Goal: Check status: Check status

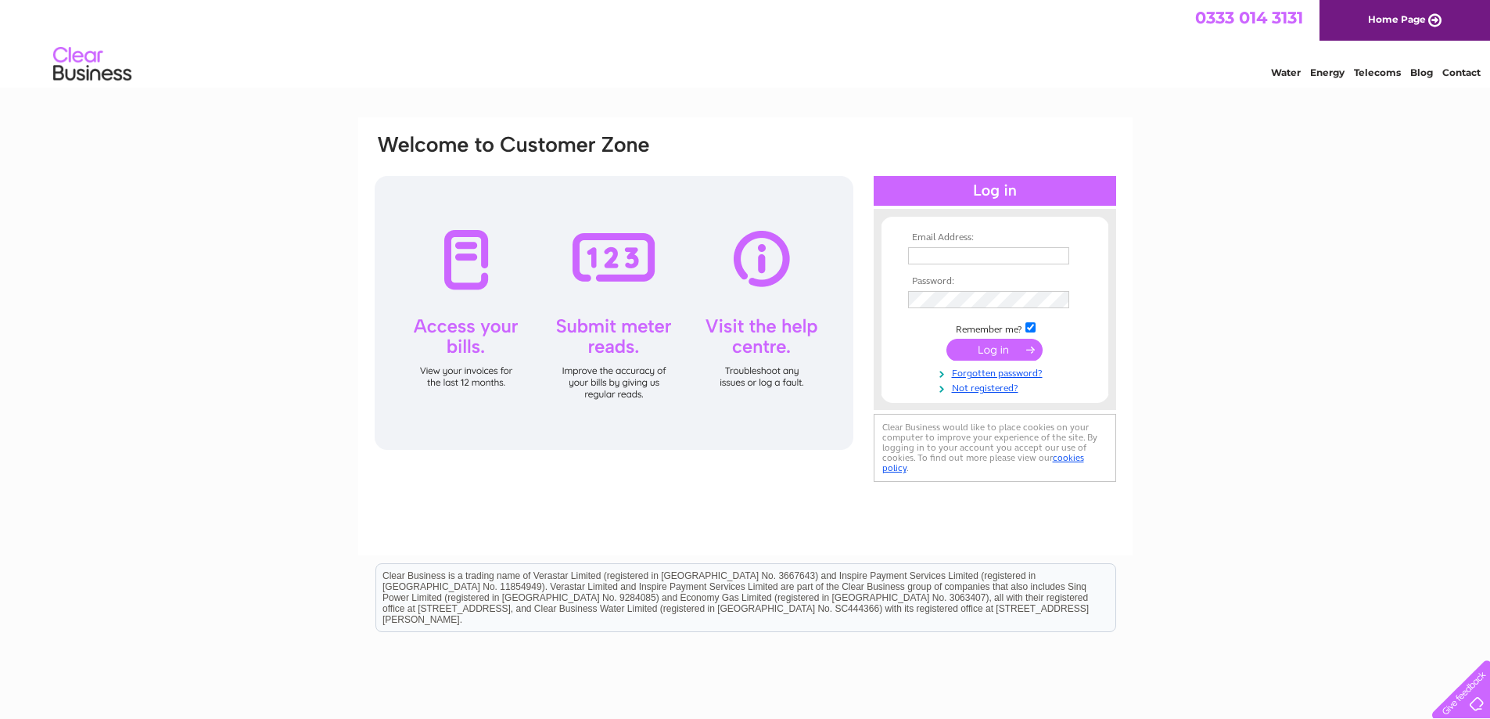
type input "[EMAIL_ADDRESS][DOMAIN_NAME]"
click at [1009, 346] on input "submit" at bounding box center [994, 350] width 96 height 22
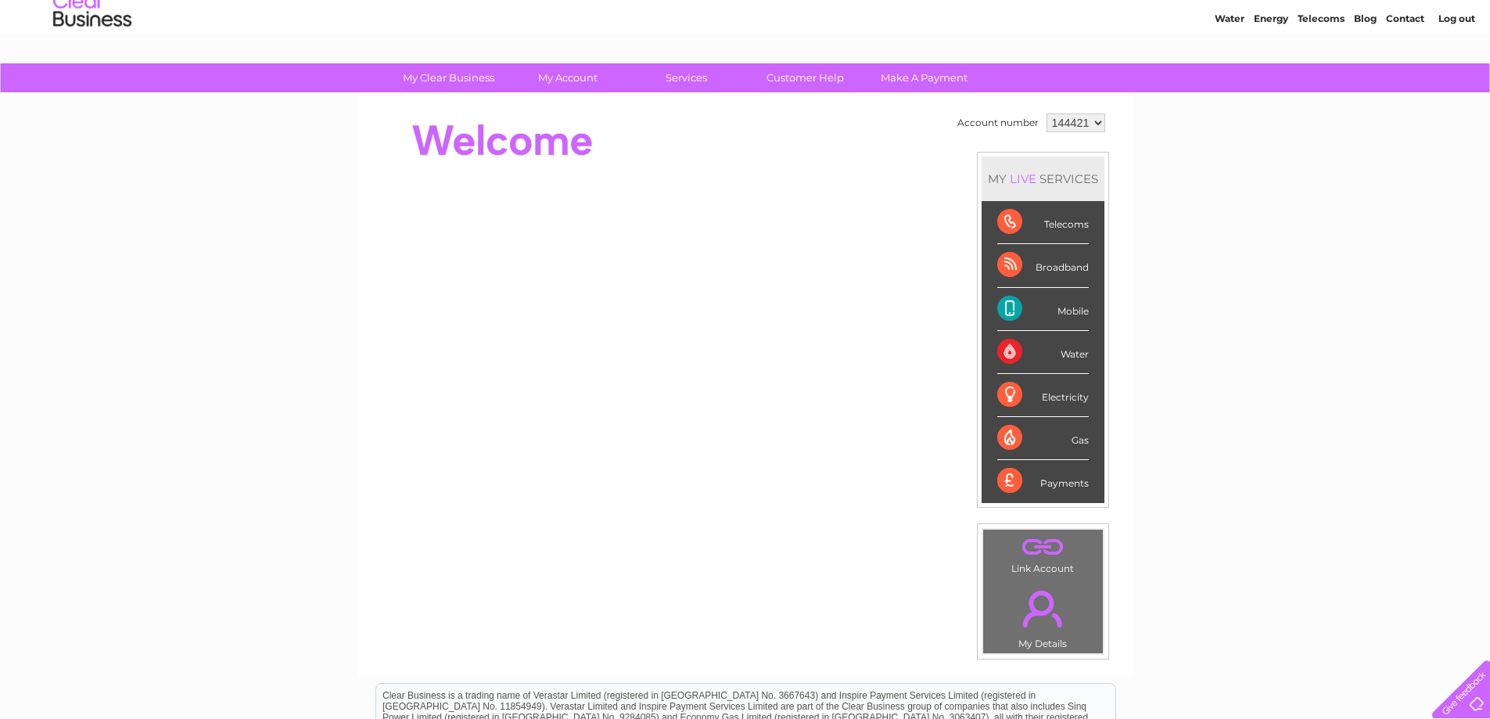
scroll to position [78, 0]
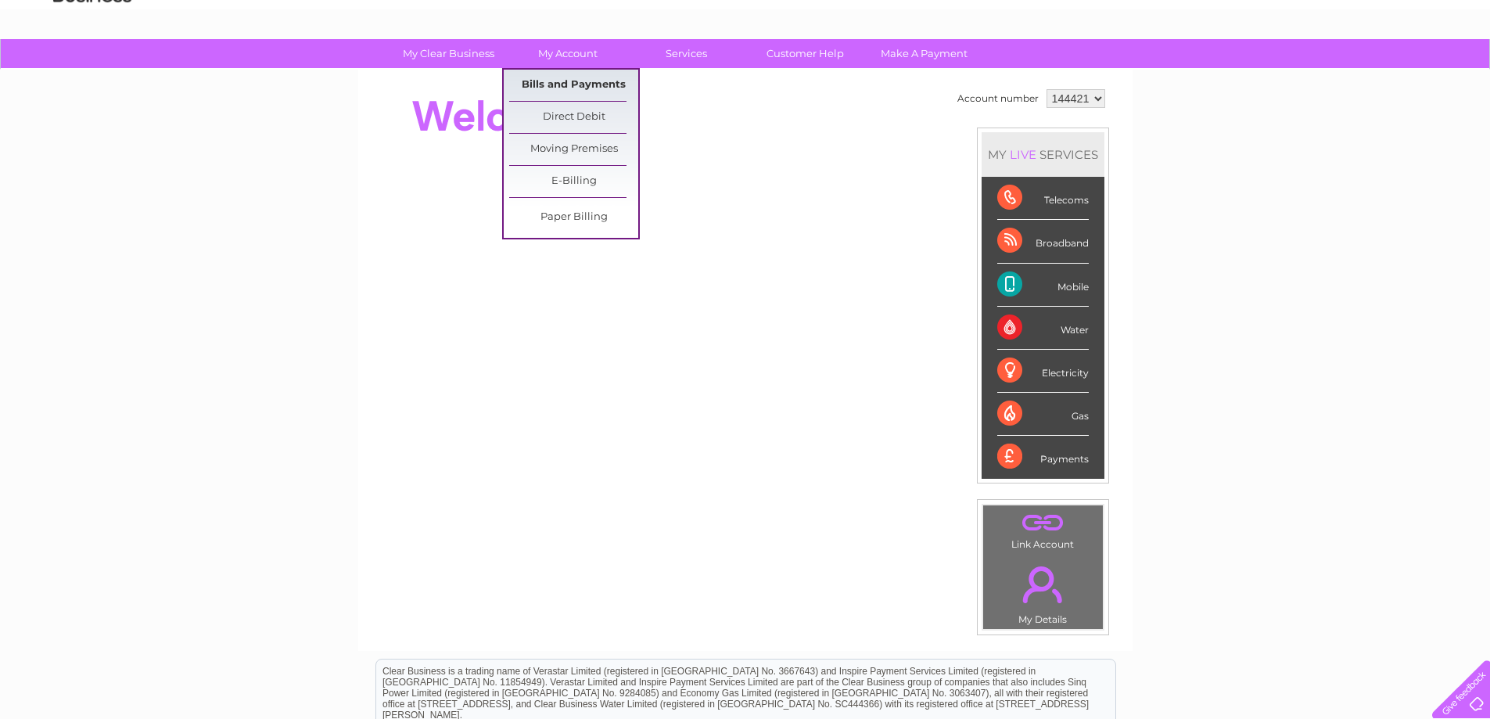
click at [569, 83] on link "Bills and Payments" at bounding box center [573, 85] width 129 height 31
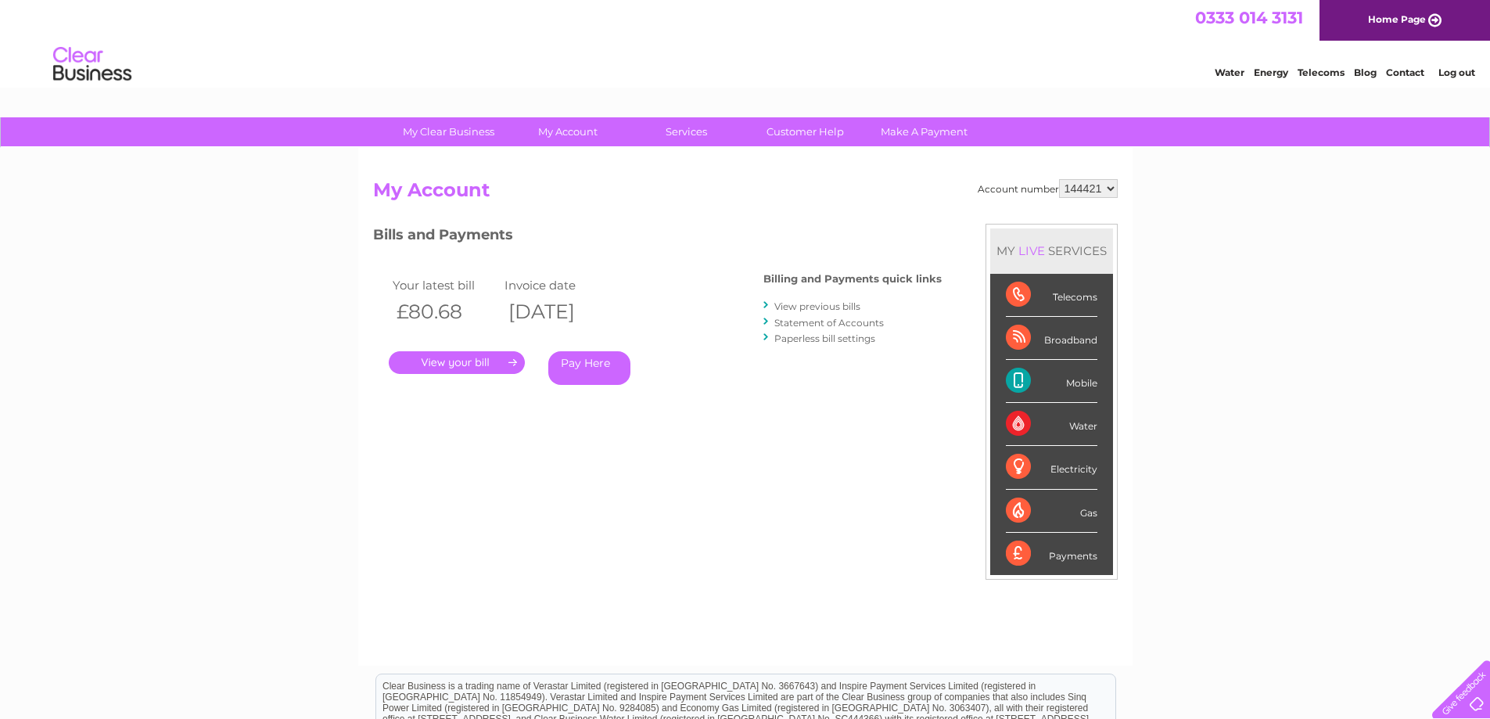
click at [459, 361] on link "." at bounding box center [457, 362] width 136 height 23
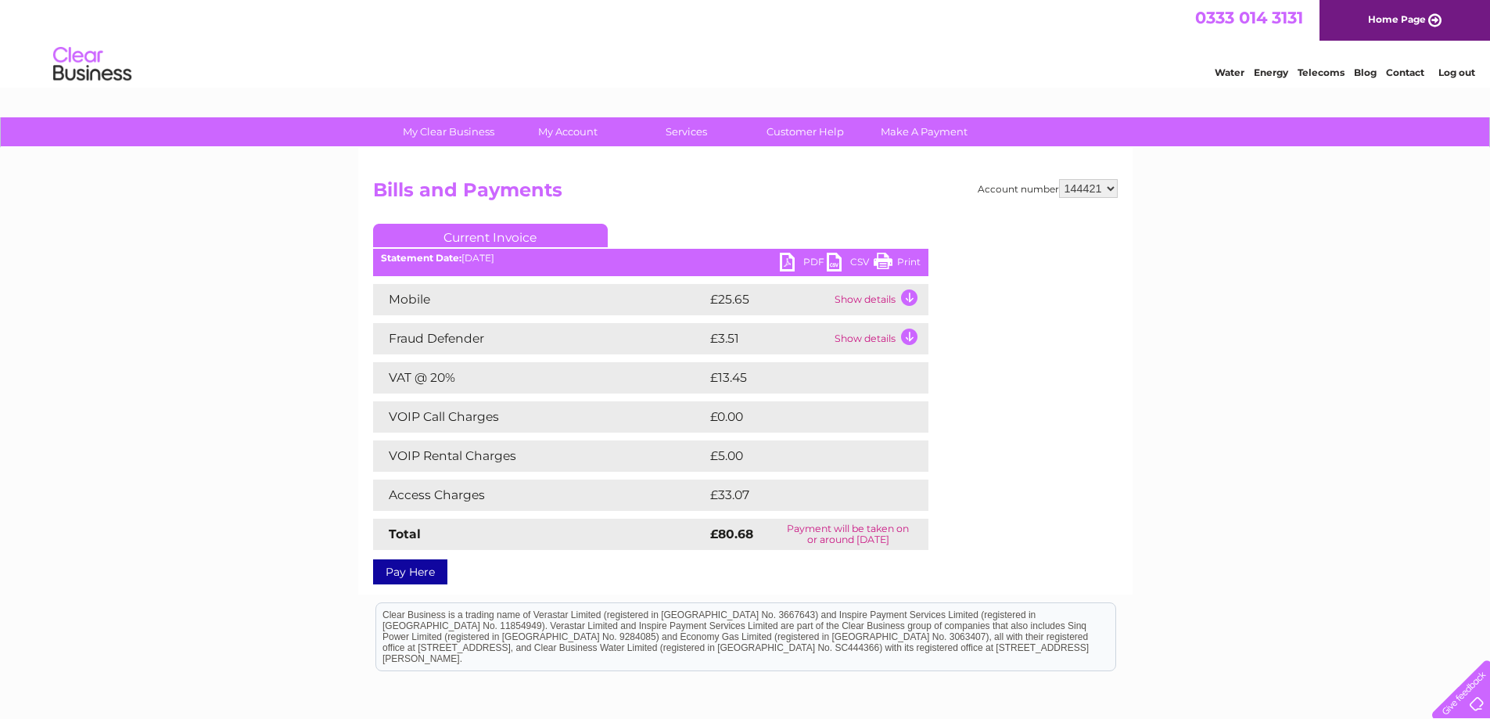
click at [860, 299] on td "Show details" at bounding box center [880, 299] width 98 height 31
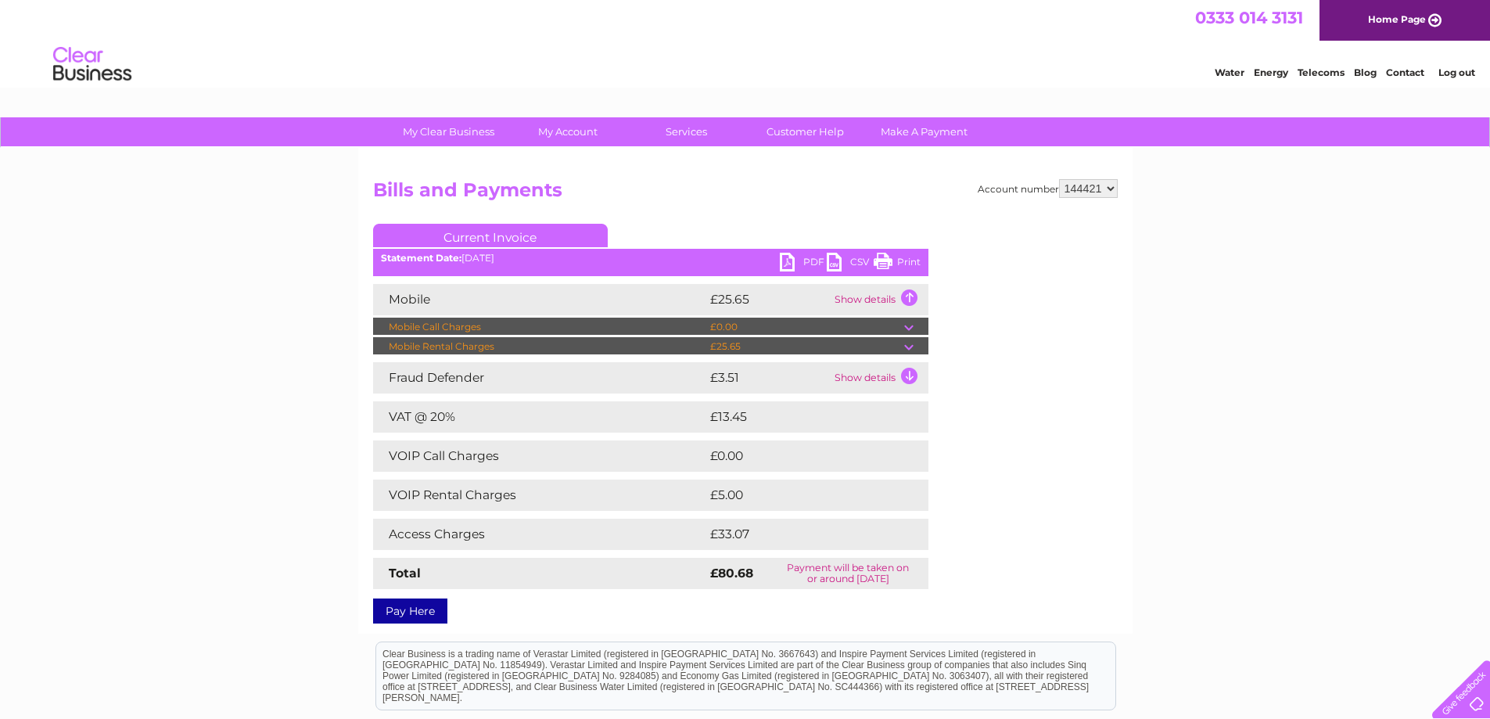
click at [909, 326] on td at bounding box center [916, 327] width 24 height 19
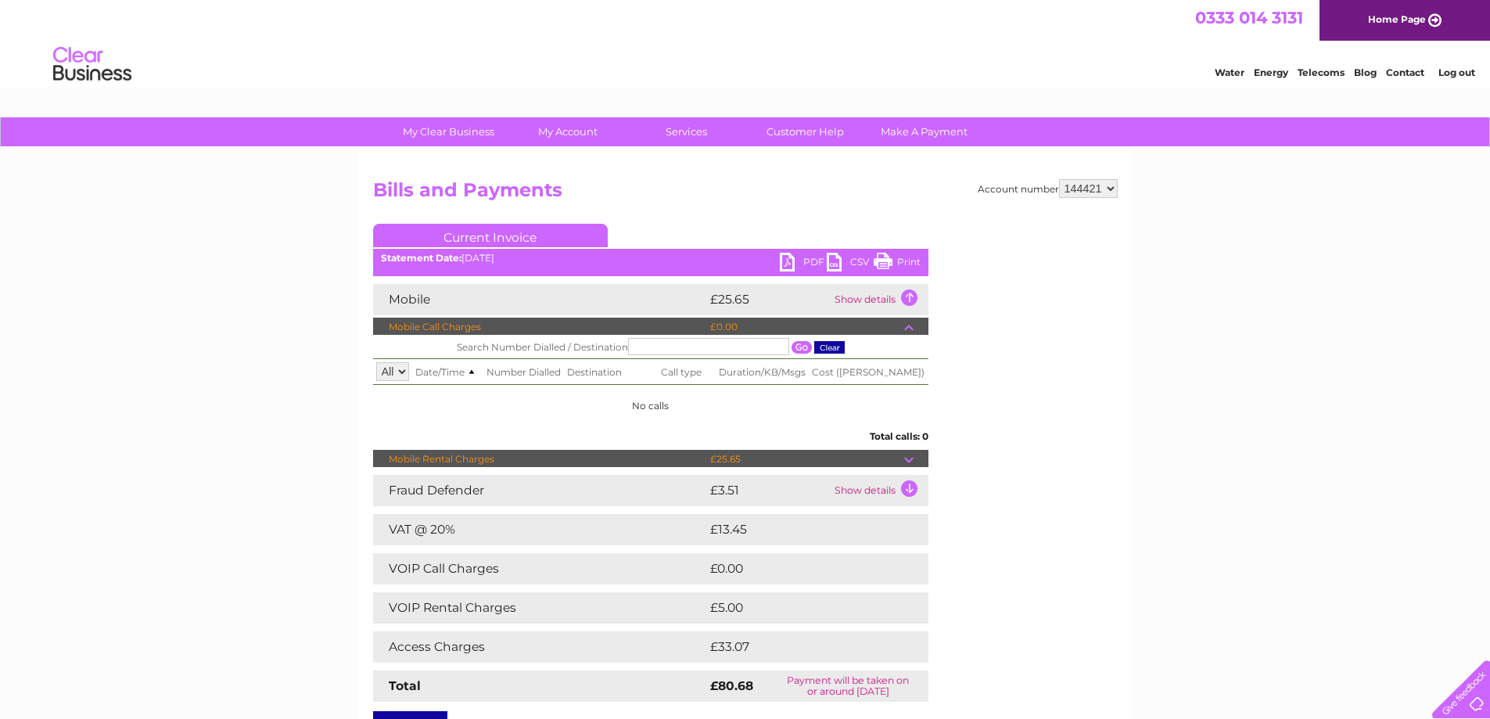
click at [910, 454] on td at bounding box center [916, 459] width 24 height 19
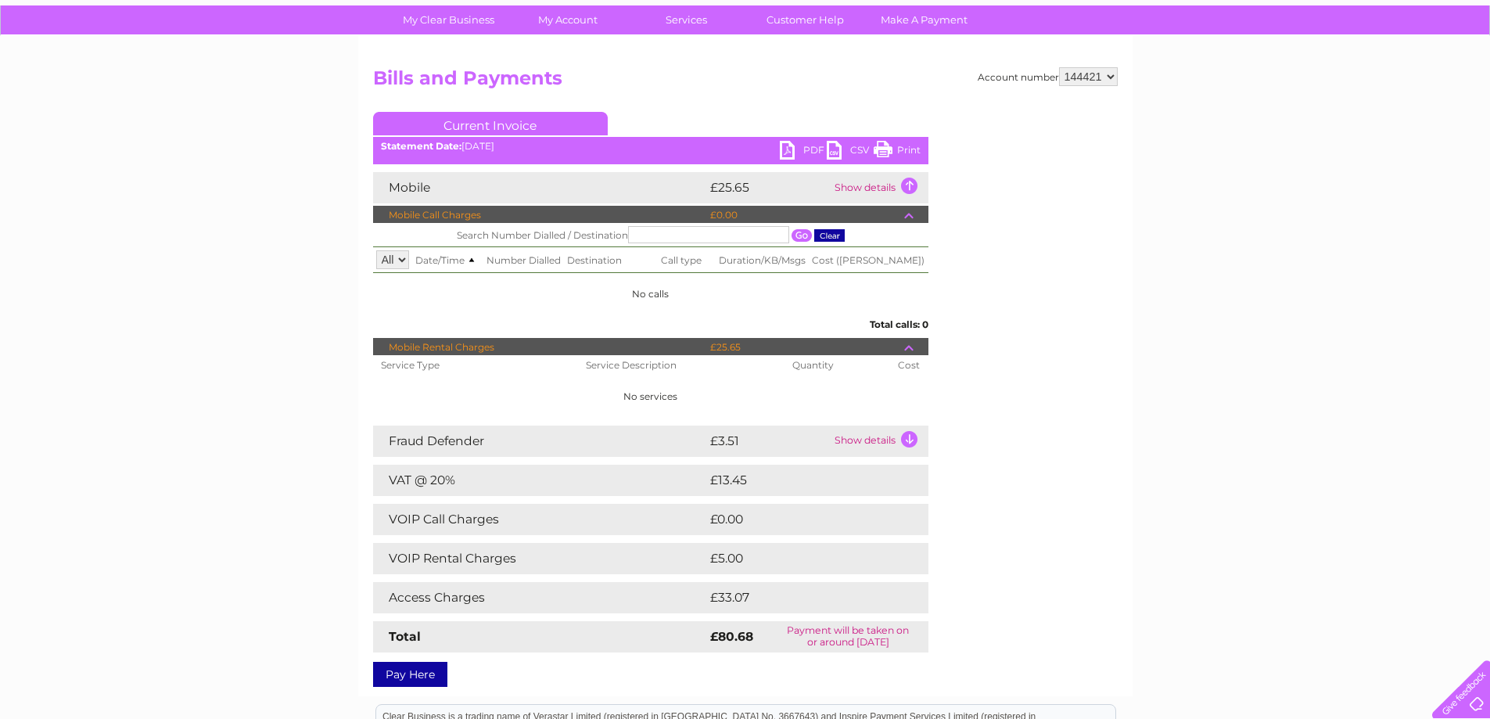
scroll to position [156, 0]
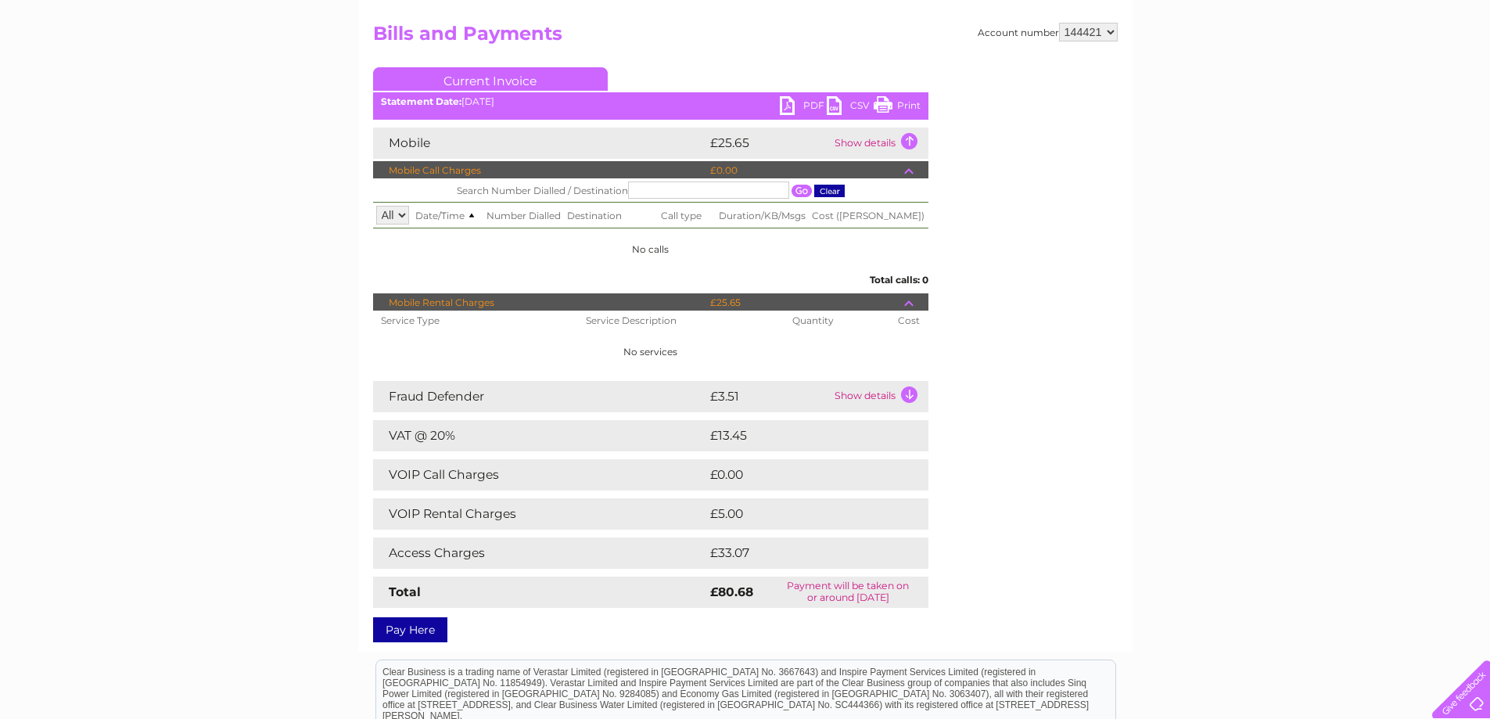
click at [908, 137] on td "Show details" at bounding box center [880, 142] width 98 height 31
